Goal: Find contact information: Obtain details needed to contact an individual or organization

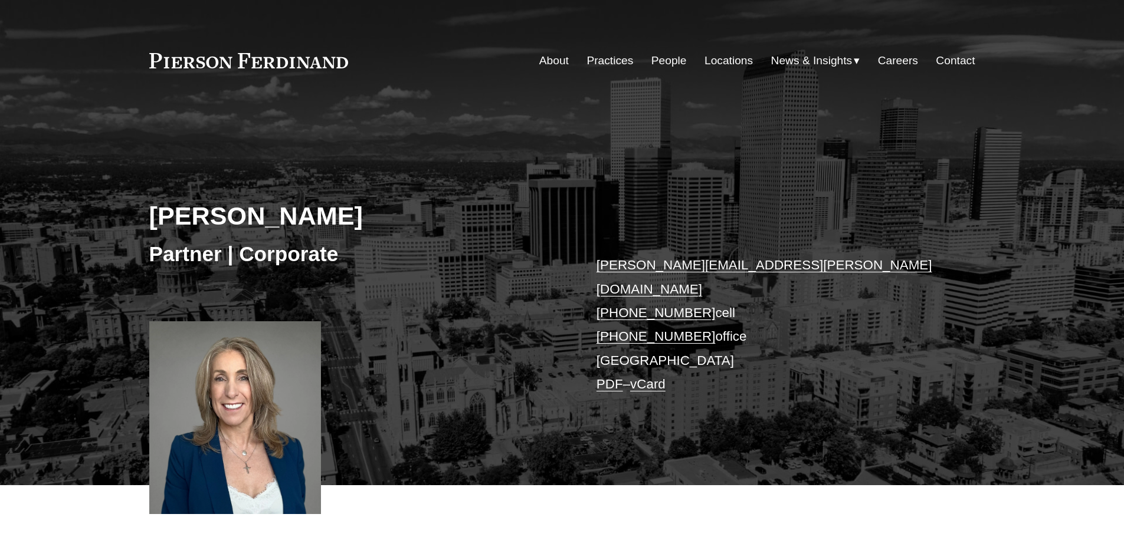
drag, startPoint x: 0, startPoint y: 0, endPoint x: 972, endPoint y: 249, distance: 1003.4
click at [987, 237] on div "[PERSON_NAME] Partner | Corporate [PERSON_NAME][EMAIL_ADDRESS][PERSON_NAME][DOM…" at bounding box center [562, 308] width 1124 height 356
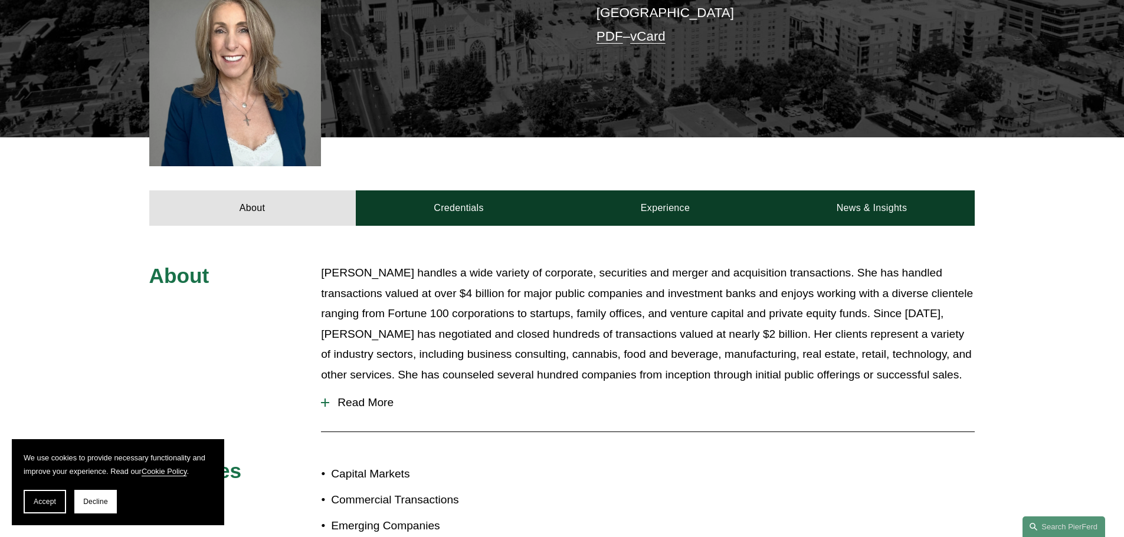
scroll to position [59, 0]
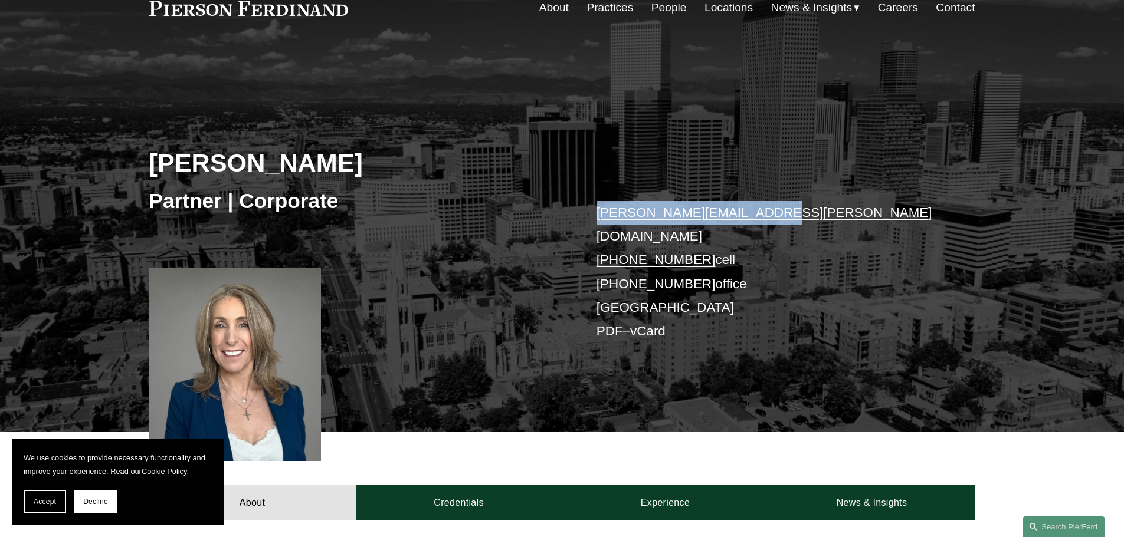
drag, startPoint x: 659, startPoint y: 208, endPoint x: 583, endPoint y: 212, distance: 76.2
click at [583, 212] on div "[PERSON_NAME] Partner | Corporate [PERSON_NAME][EMAIL_ADDRESS][PERSON_NAME][DOM…" at bounding box center [562, 255] width 1124 height 356
copy link "[PERSON_NAME][EMAIL_ADDRESS][PERSON_NAME][DOMAIN_NAME]"
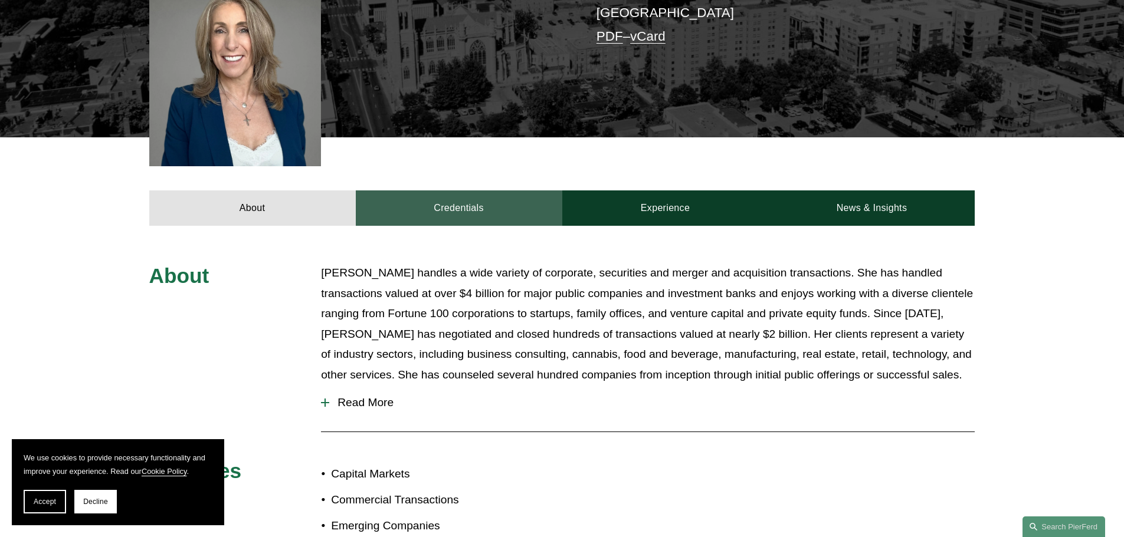
click at [480, 191] on link "Credentials" at bounding box center [459, 208] width 206 height 35
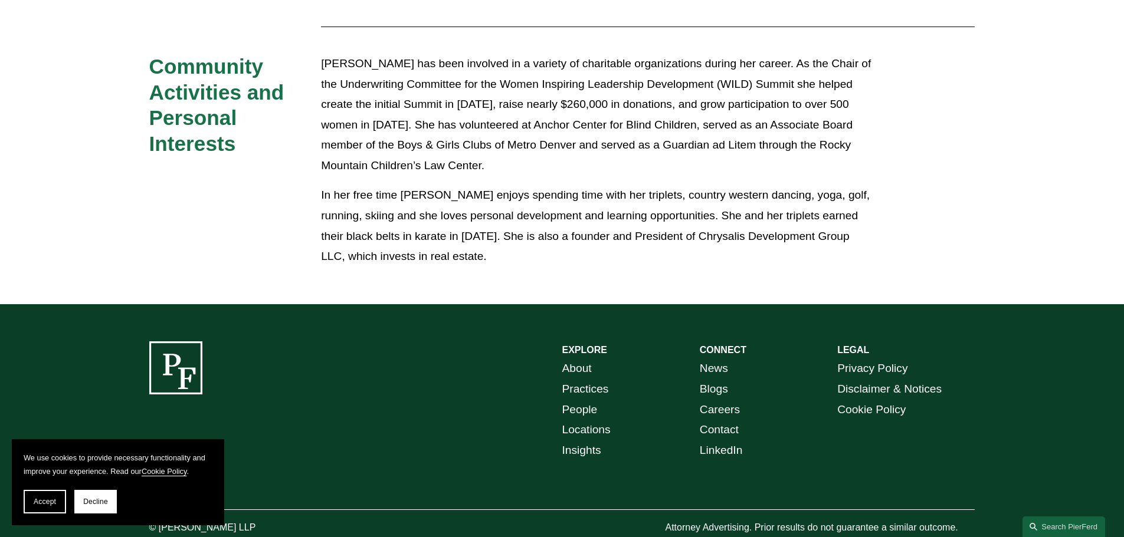
scroll to position [2038, 0]
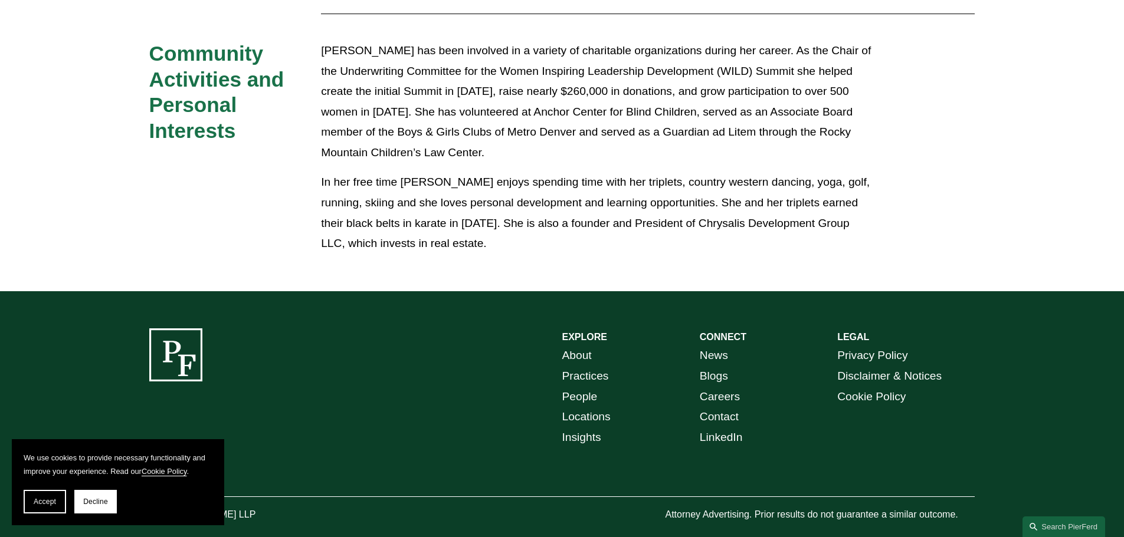
click at [68, 504] on div "Accept Decline" at bounding box center [118, 502] width 189 height 24
click at [36, 509] on button "Accept" at bounding box center [45, 502] width 42 height 24
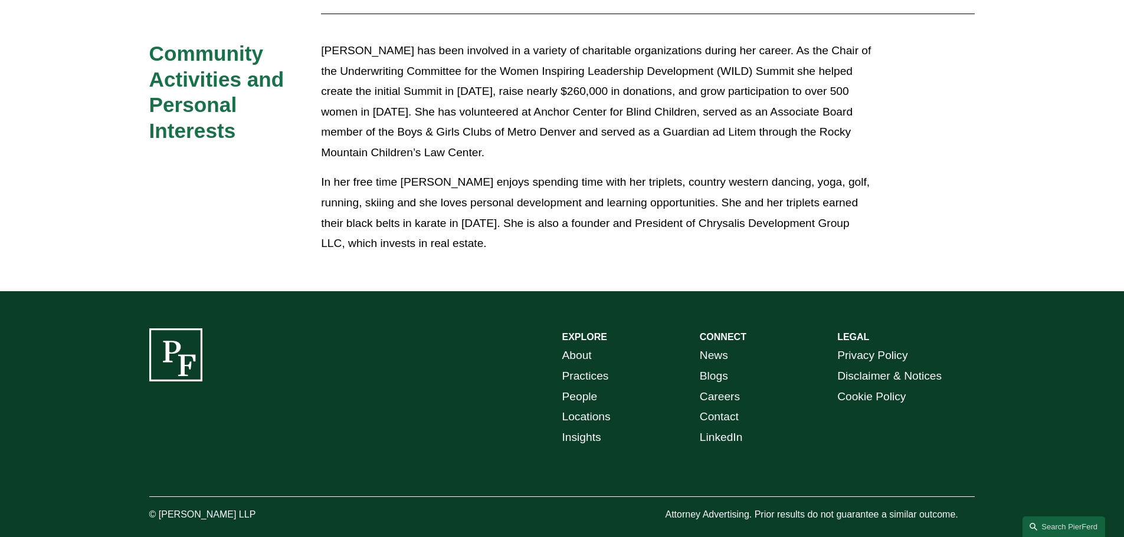
drag, startPoint x: 268, startPoint y: 488, endPoint x: 157, endPoint y: 492, distance: 111.0
click at [157, 507] on p "© [PERSON_NAME] LLP" at bounding box center [235, 515] width 172 height 17
copy p "[PERSON_NAME] LLP"
